Goal: Entertainment & Leisure: Consume media (video, audio)

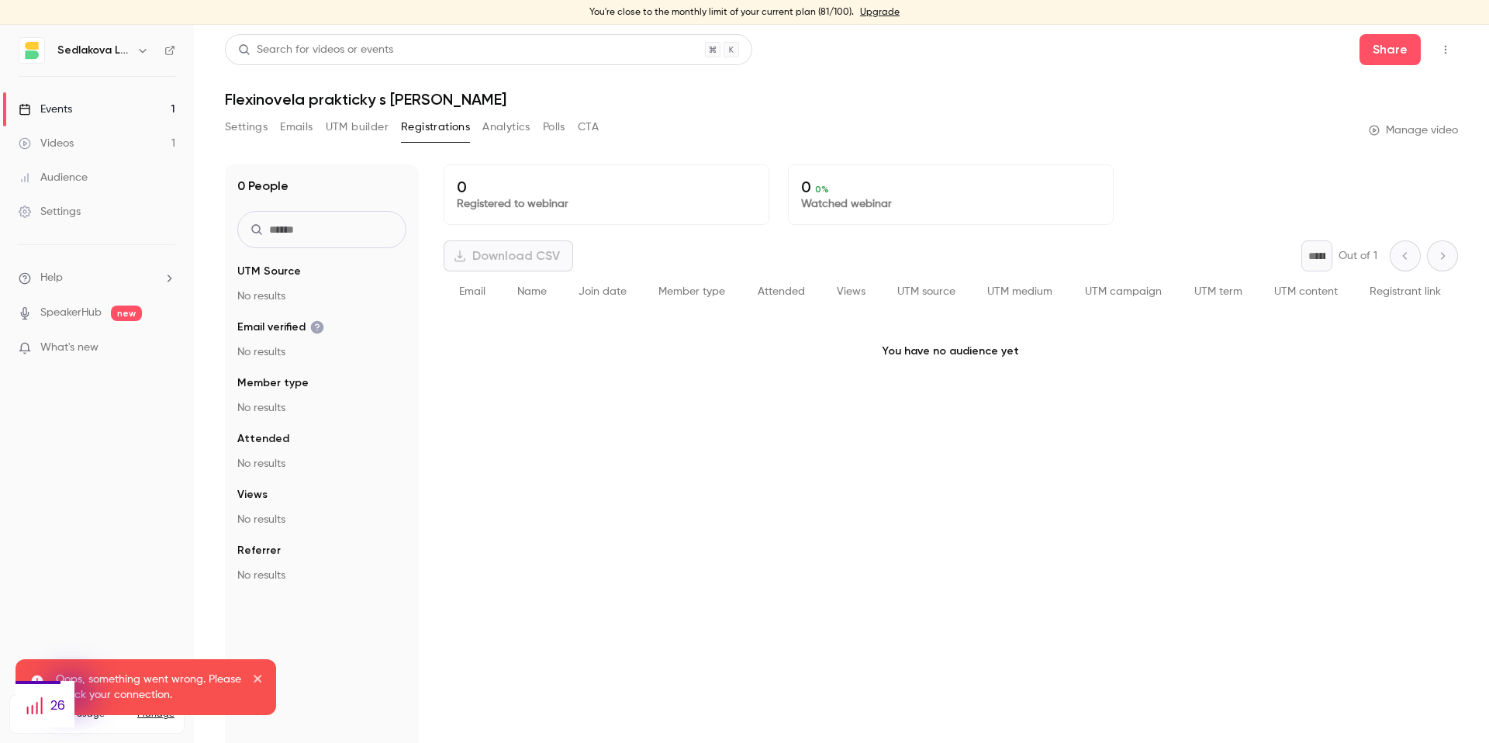
click at [85, 143] on link "Videos 1" at bounding box center [97, 143] width 194 height 34
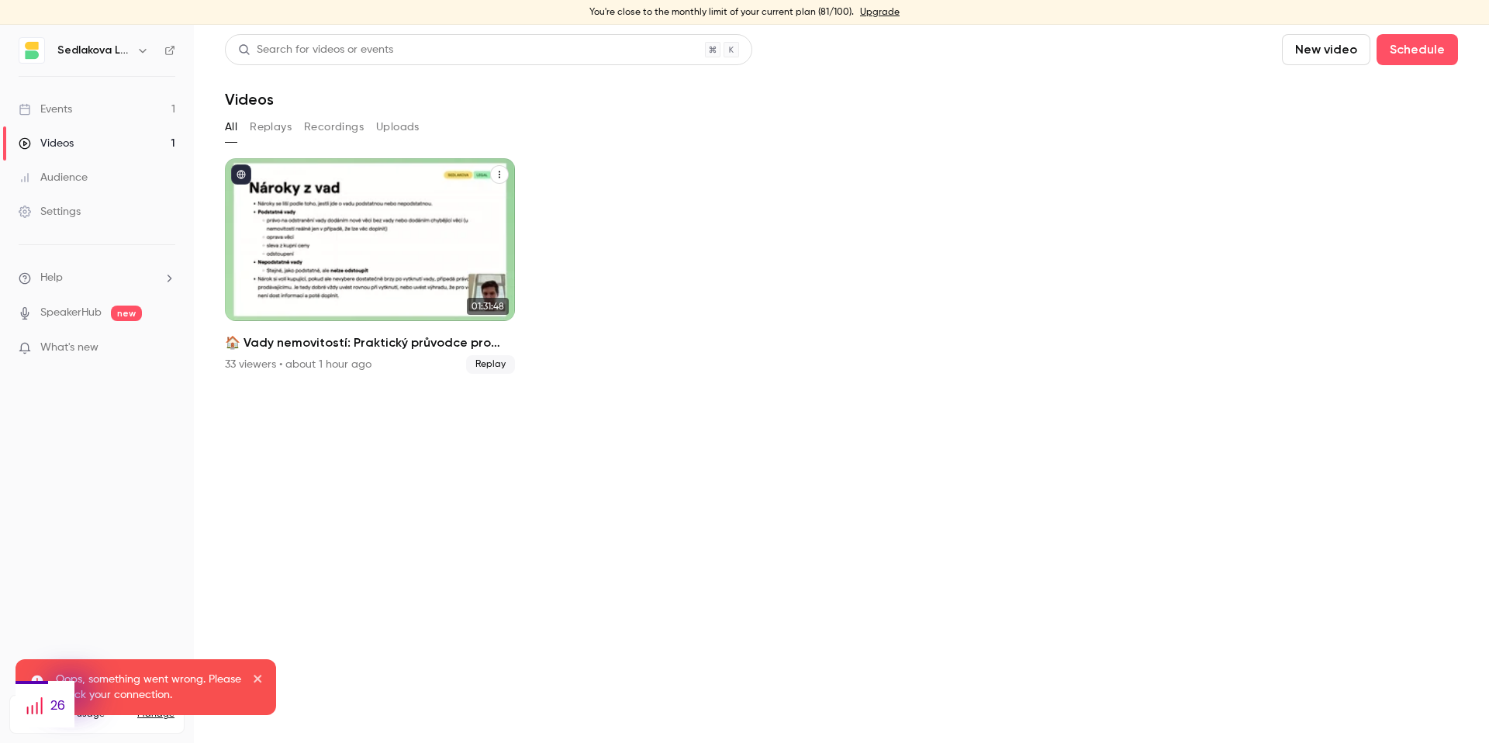
click at [389, 339] on h2 "🏠 Vady nemovitostí: Praktický průvodce pro makléře" at bounding box center [370, 342] width 290 height 19
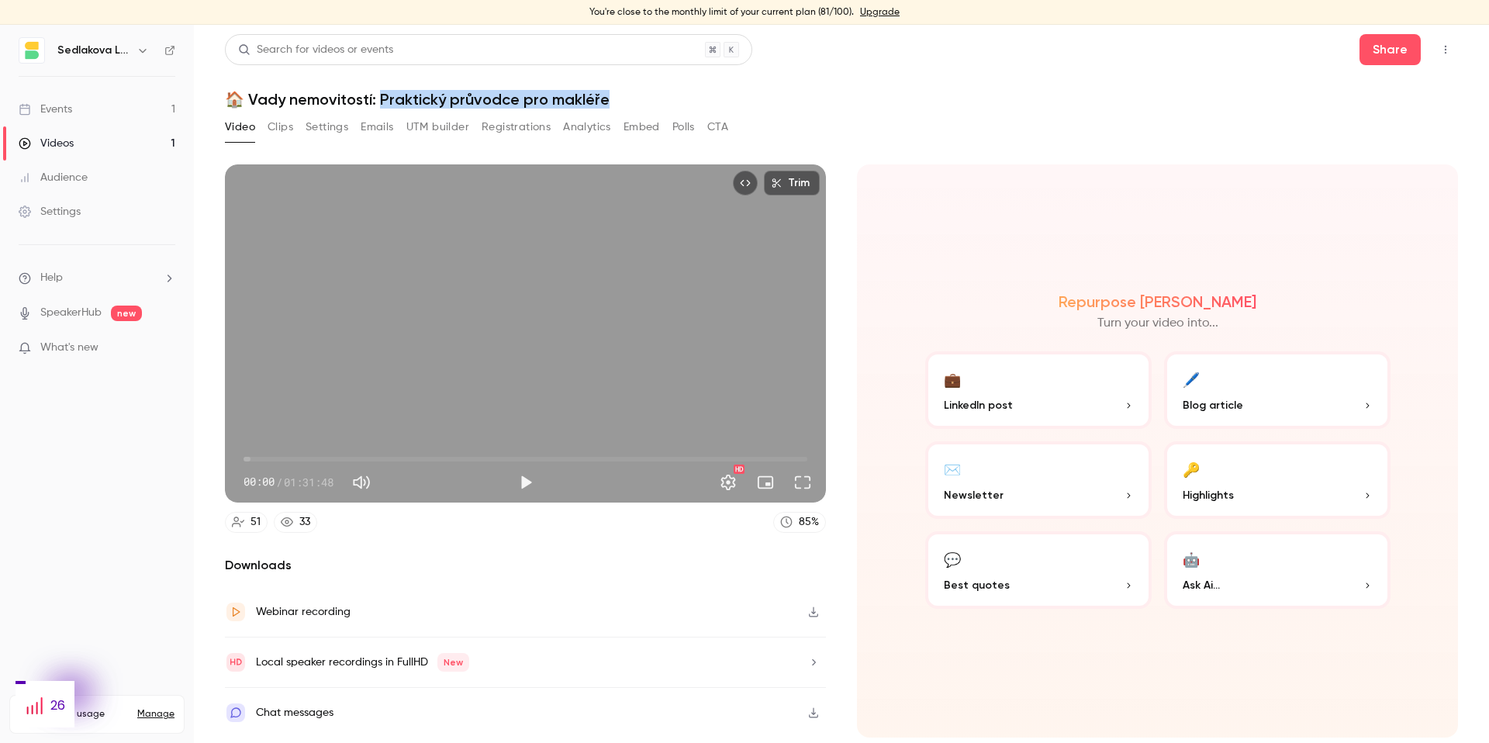
drag, startPoint x: 632, startPoint y: 106, endPoint x: 375, endPoint y: 98, distance: 257.6
click at [375, 98] on h1 "🏠 Vady nemovitostí: Praktický průvodce pro makléře" at bounding box center [841, 99] width 1233 height 19
copy h1 "raktický průvodce pro makléře"
